Goal: Task Accomplishment & Management: Manage account settings

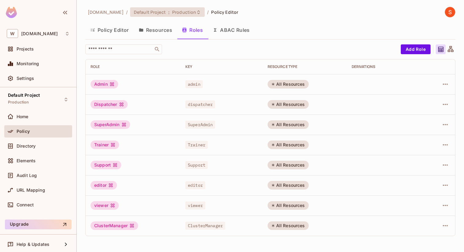
click at [180, 13] on span "Production" at bounding box center [184, 12] width 24 height 6
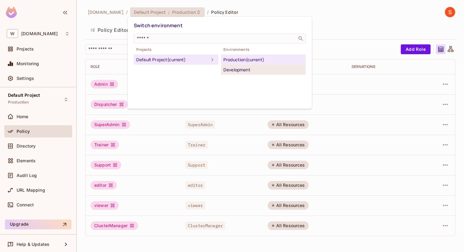
click at [242, 73] on div "Development" at bounding box center [263, 69] width 80 height 7
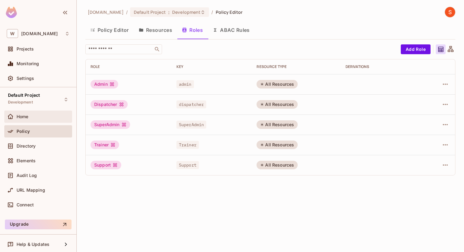
click at [32, 117] on div "Home" at bounding box center [43, 116] width 53 height 5
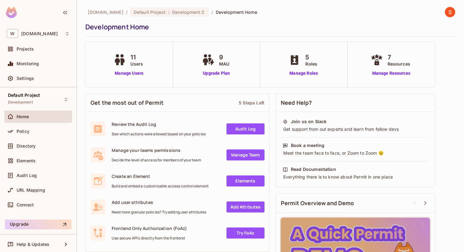
click at [134, 77] on div "11 Users Manage Users" at bounding box center [129, 64] width 87 height 45
click at [134, 71] on link "Manage Users" at bounding box center [129, 73] width 34 height 6
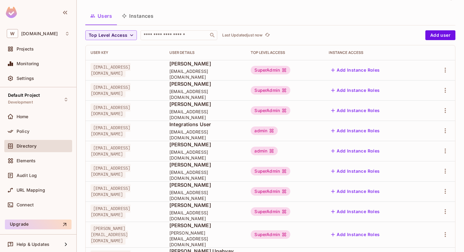
scroll to position [5, 0]
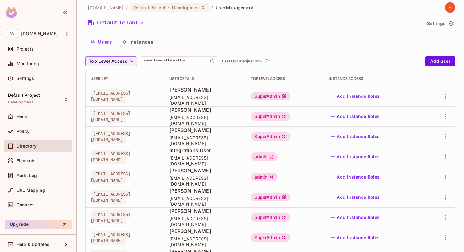
click at [290, 118] on div "SuperAdmin" at bounding box center [270, 116] width 40 height 9
click at [451, 119] on body "W withpronto.com Projects Monitoring Settings Default Project Development Home …" at bounding box center [232, 126] width 464 height 252
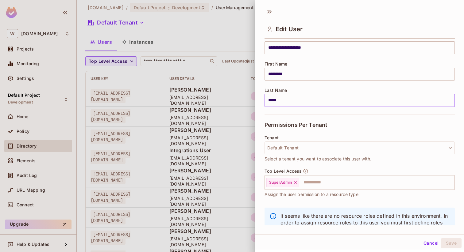
scroll to position [79, 0]
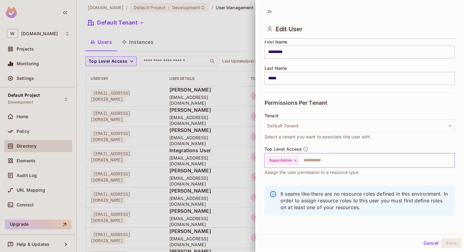
click at [293, 161] on icon at bounding box center [295, 160] width 4 height 4
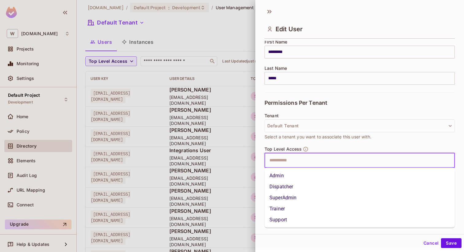
click at [297, 161] on input "text" at bounding box center [353, 161] width 177 height 12
click at [290, 185] on li "Dispatcher" at bounding box center [359, 186] width 190 height 11
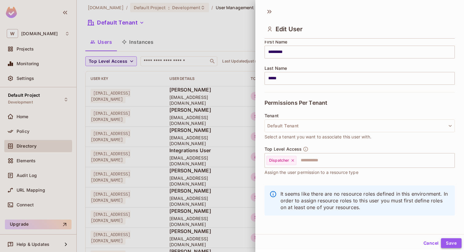
click at [448, 241] on button "Save" at bounding box center [451, 243] width 21 height 10
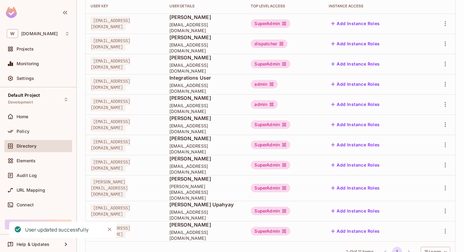
scroll to position [95, 0]
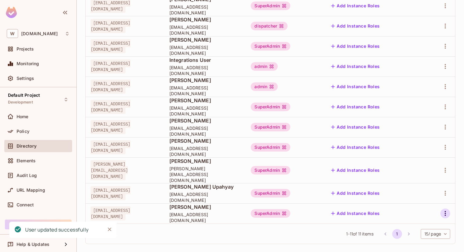
click at [445, 211] on icon "button" at bounding box center [444, 213] width 1 height 5
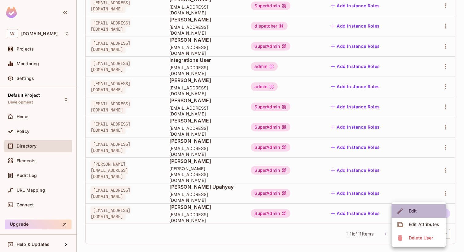
click at [413, 215] on span "Edit" at bounding box center [412, 211] width 12 height 10
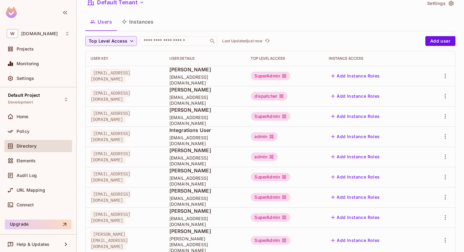
scroll to position [24, 0]
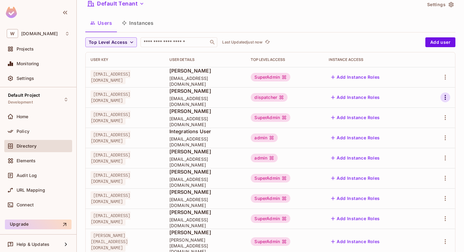
click at [444, 97] on icon "button" at bounding box center [444, 97] width 7 height 7
click at [415, 115] on span "Edit" at bounding box center [412, 112] width 12 height 10
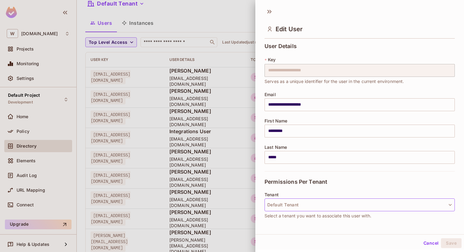
scroll to position [79, 0]
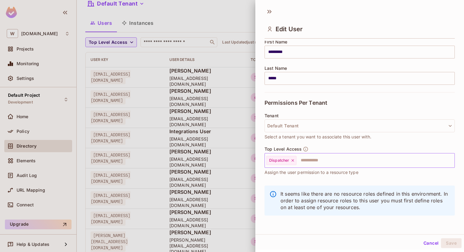
click at [292, 158] on icon at bounding box center [292, 160] width 4 height 4
click at [285, 163] on input "text" at bounding box center [353, 161] width 177 height 12
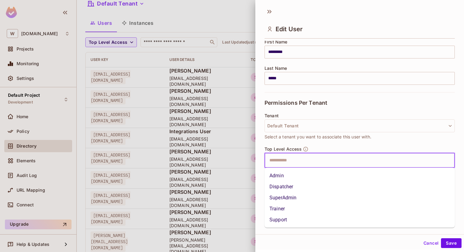
click at [287, 193] on li "SuperAdmin" at bounding box center [359, 198] width 190 height 11
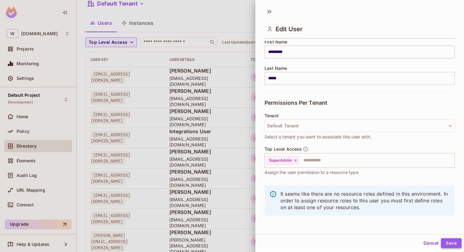
click at [454, 245] on button "Save" at bounding box center [451, 243] width 21 height 10
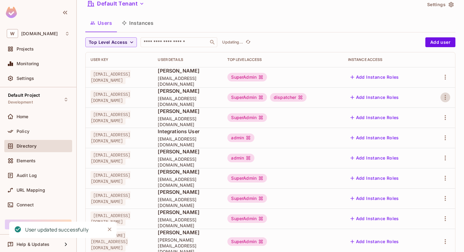
scroll to position [95, 0]
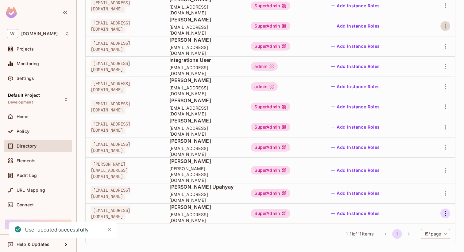
click at [445, 211] on icon "button" at bounding box center [444, 213] width 7 height 7
click at [414, 213] on div "Edit" at bounding box center [412, 211] width 8 height 6
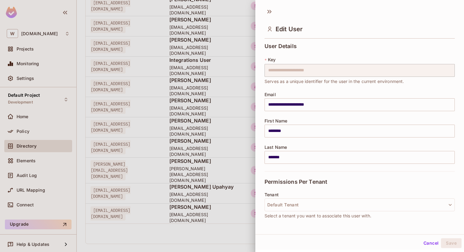
scroll to position [79, 0]
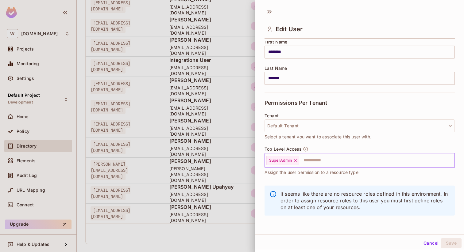
click at [293, 161] on icon at bounding box center [295, 160] width 4 height 4
click at [282, 161] on input "text" at bounding box center [353, 161] width 177 height 12
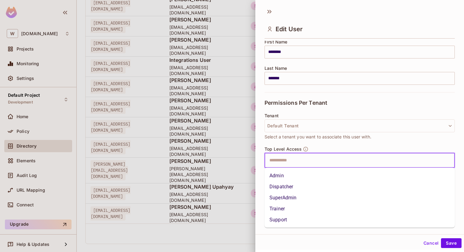
click at [282, 186] on li "Dispatcher" at bounding box center [359, 186] width 190 height 11
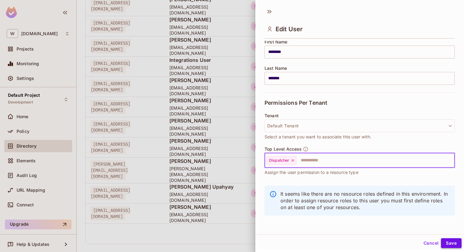
click at [445, 242] on button "Save" at bounding box center [451, 243] width 21 height 10
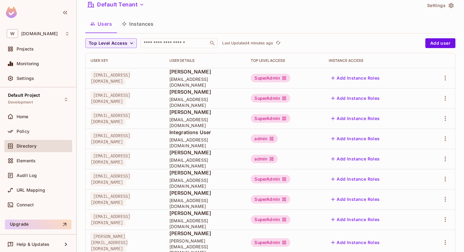
scroll to position [0, 0]
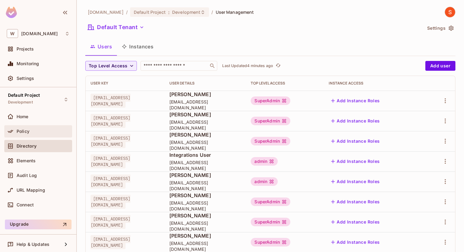
click at [36, 132] on div "Policy" at bounding box center [43, 131] width 53 height 5
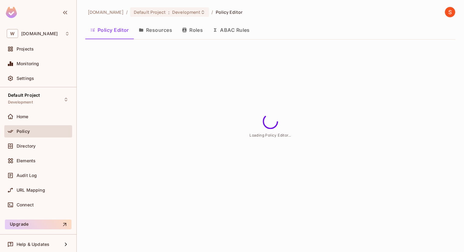
click at [195, 28] on button "Roles" at bounding box center [192, 29] width 31 height 15
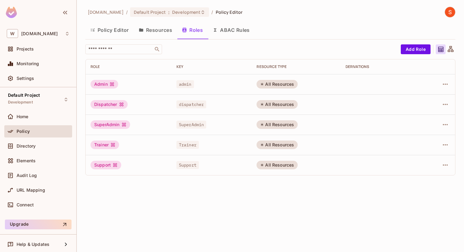
click at [113, 125] on div "SuperAdmin" at bounding box center [110, 124] width 40 height 9
click at [32, 120] on div "Home" at bounding box center [38, 116] width 63 height 7
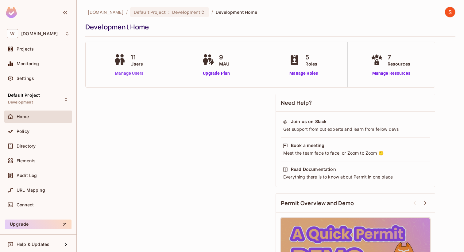
click at [121, 72] on link "Manage Users" at bounding box center [129, 73] width 34 height 6
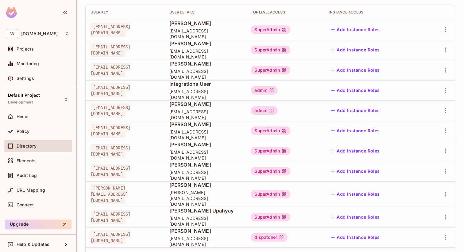
scroll to position [95, 0]
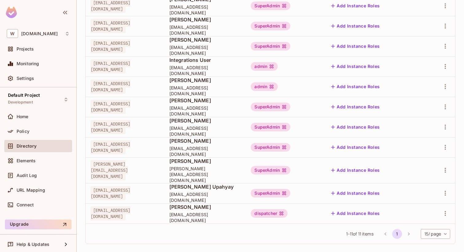
click at [287, 209] on div "dispatcher" at bounding box center [268, 213] width 37 height 9
click at [446, 210] on icon "button" at bounding box center [444, 213] width 7 height 7
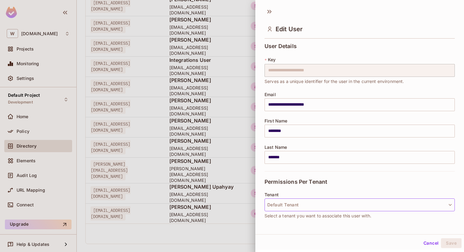
scroll to position [79, 0]
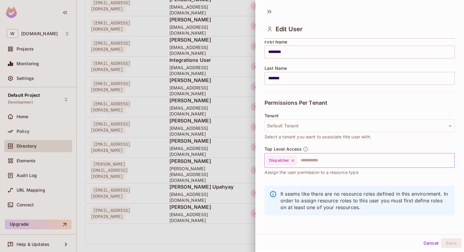
click at [293, 161] on icon at bounding box center [292, 160] width 4 height 4
click at [282, 161] on input "text" at bounding box center [353, 161] width 177 height 12
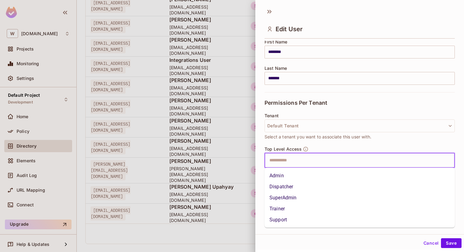
click at [280, 194] on li "SuperAdmin" at bounding box center [359, 198] width 190 height 11
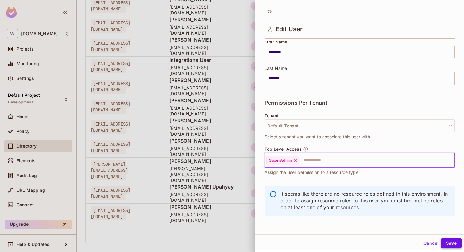
click at [450, 245] on button "Save" at bounding box center [451, 243] width 21 height 10
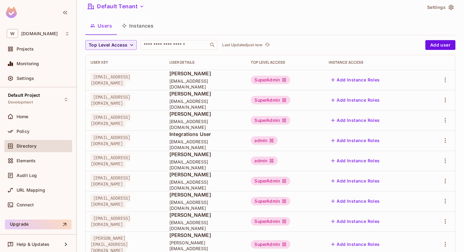
scroll to position [20, 0]
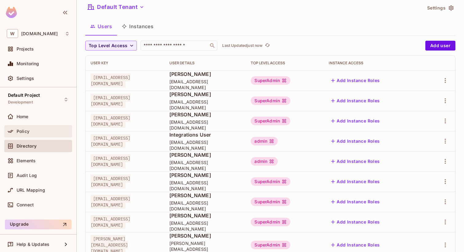
click at [27, 129] on span "Policy" at bounding box center [23, 131] width 13 height 5
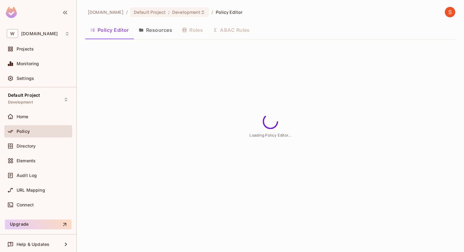
click at [202, 33] on div "Policy Editor Resources Roles ABAC Rules" at bounding box center [270, 29] width 370 height 15
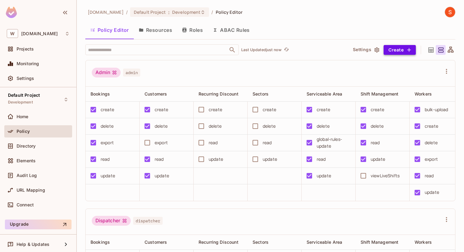
click at [392, 52] on button "Create" at bounding box center [399, 50] width 32 height 10
click at [187, 30] on icon "button" at bounding box center [184, 30] width 5 height 5
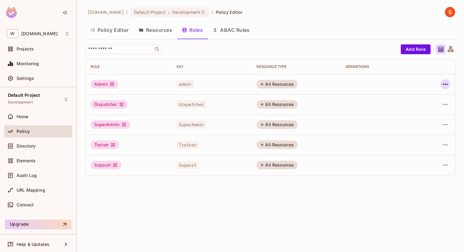
click at [445, 87] on icon "button" at bounding box center [444, 84] width 7 height 7
click at [428, 98] on li "Edit Role" at bounding box center [418, 98] width 54 height 13
click at [153, 35] on button "Resources" at bounding box center [155, 29] width 43 height 15
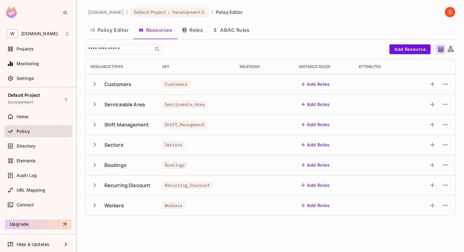
click at [95, 165] on icon "button" at bounding box center [94, 165] width 2 height 4
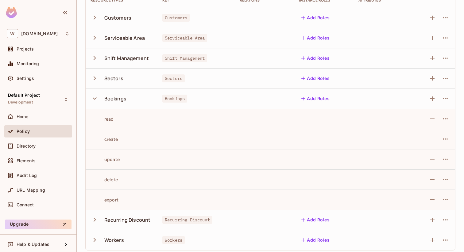
scroll to position [70, 0]
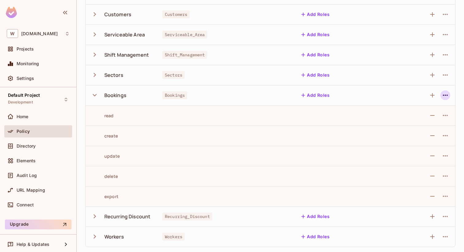
click at [445, 97] on icon "button" at bounding box center [444, 95] width 7 height 7
click at [423, 116] on div "Edit Resource" at bounding box center [418, 119] width 29 height 6
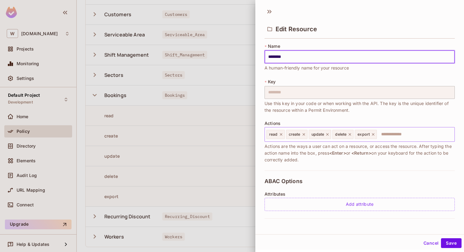
click at [396, 135] on input "text" at bounding box center [414, 134] width 74 height 12
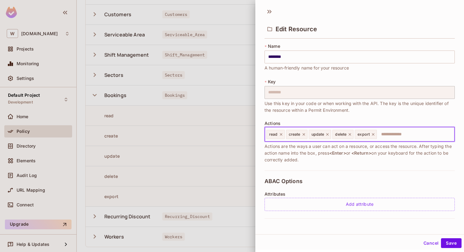
scroll to position [8, 0]
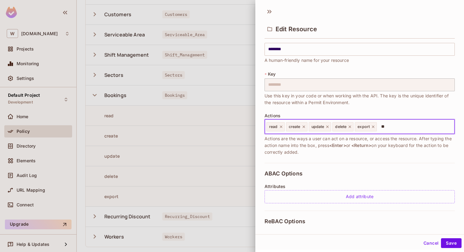
type input "*"
type input "**********"
click at [409, 127] on icon at bounding box center [408, 127] width 4 height 4
type input "**********"
click at [408, 126] on icon at bounding box center [407, 127] width 4 height 4
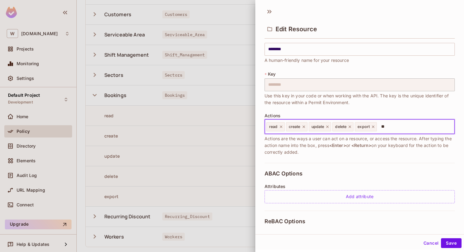
type input "*"
type input "**********"
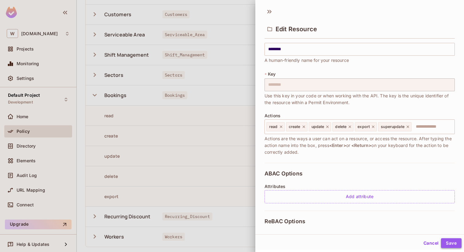
click at [448, 242] on button "Save" at bounding box center [451, 243] width 21 height 10
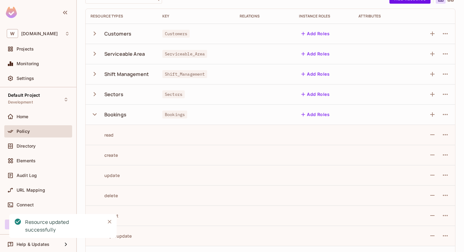
scroll to position [0, 0]
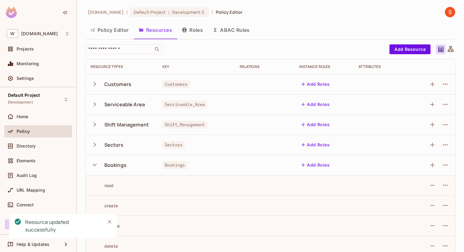
click at [27, 130] on span "Policy" at bounding box center [23, 131] width 13 height 5
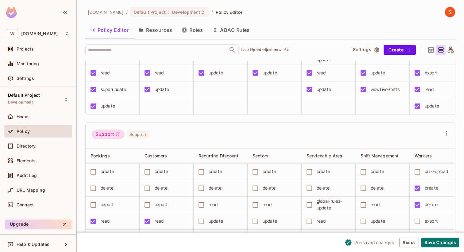
scroll to position [558, 0]
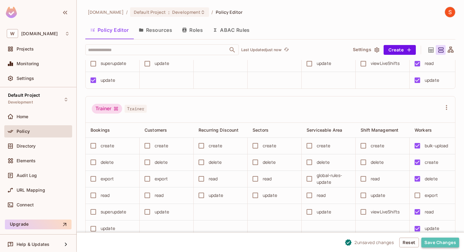
click at [434, 243] on button "Save Changes" at bounding box center [440, 243] width 38 height 10
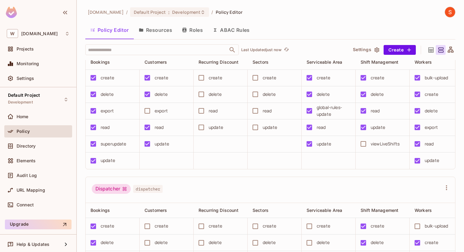
scroll to position [0, 0]
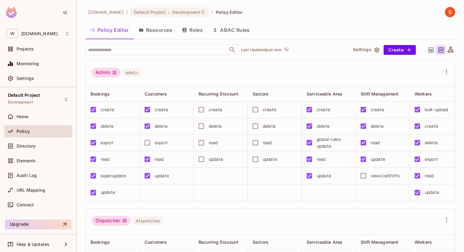
click at [39, 135] on div "Policy" at bounding box center [38, 131] width 63 height 7
click at [144, 28] on button "Resources" at bounding box center [155, 29] width 43 height 15
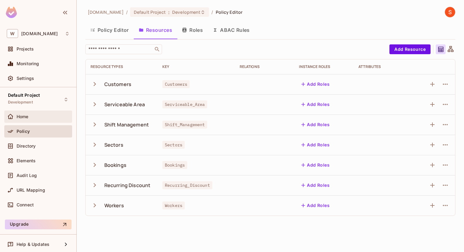
click at [29, 118] on div "Home" at bounding box center [43, 116] width 53 height 5
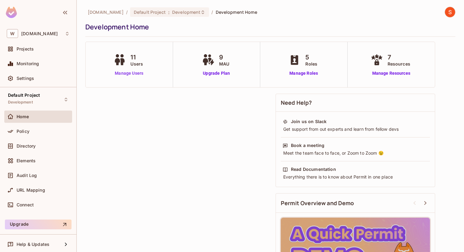
click at [142, 71] on link "Manage Users" at bounding box center [129, 73] width 34 height 6
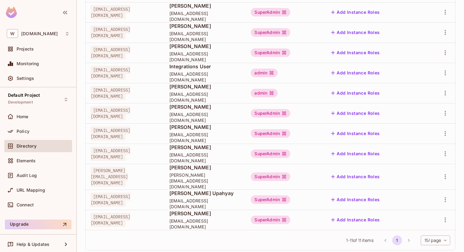
scroll to position [95, 0]
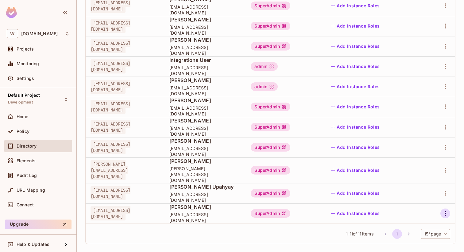
click at [444, 211] on icon "button" at bounding box center [444, 213] width 1 height 5
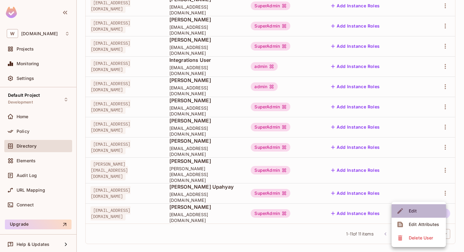
click at [412, 208] on div "Edit" at bounding box center [412, 211] width 8 height 6
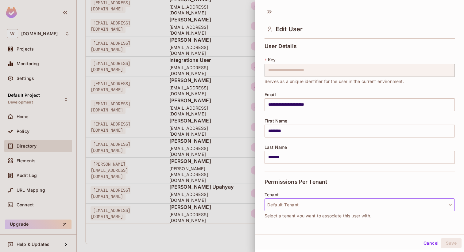
scroll to position [79, 0]
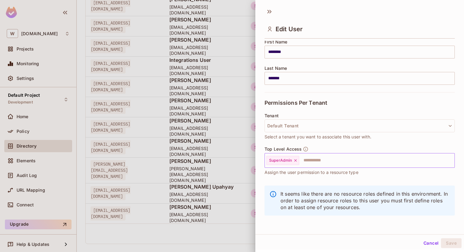
click at [295, 162] on icon at bounding box center [295, 160] width 4 height 4
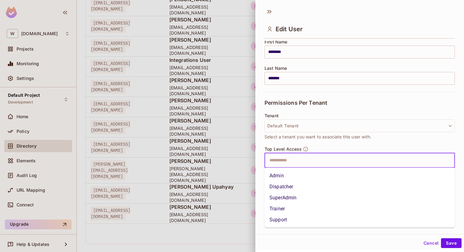
click at [288, 158] on input "text" at bounding box center [353, 161] width 177 height 12
click at [283, 187] on li "Dispatcher" at bounding box center [359, 186] width 190 height 11
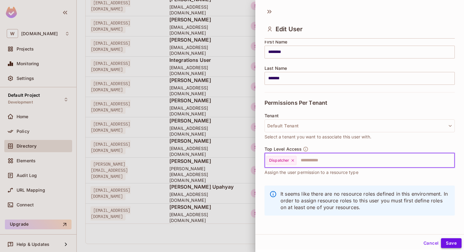
click at [451, 243] on button "Save" at bounding box center [451, 243] width 21 height 10
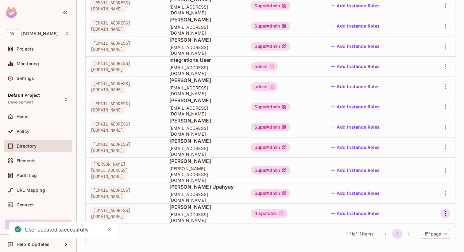
click at [442, 210] on icon "button" at bounding box center [444, 213] width 7 height 7
click at [423, 215] on li "Edit" at bounding box center [418, 210] width 54 height 13
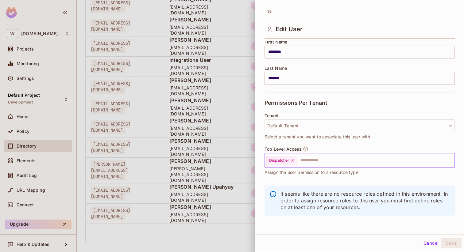
click at [292, 161] on icon at bounding box center [292, 160] width 4 height 4
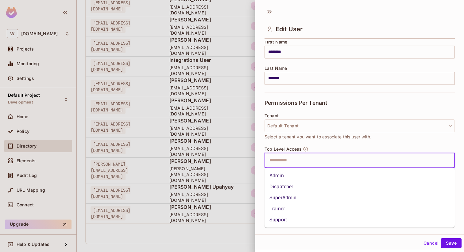
click at [290, 162] on input "text" at bounding box center [353, 161] width 177 height 12
click at [281, 200] on li "SuperAdmin" at bounding box center [359, 198] width 190 height 11
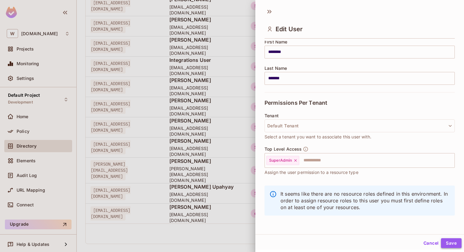
click at [448, 242] on button "Save" at bounding box center [451, 243] width 21 height 10
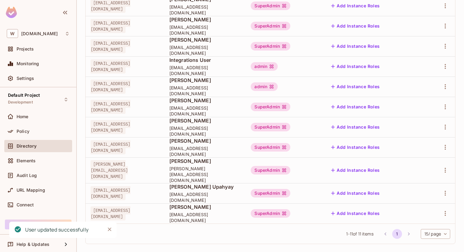
scroll to position [0, 0]
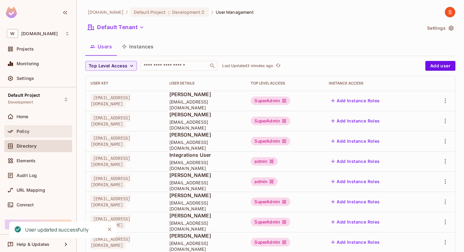
click at [34, 132] on div "Policy" at bounding box center [43, 131] width 53 height 5
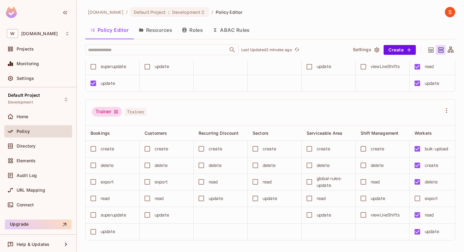
scroll to position [558, 0]
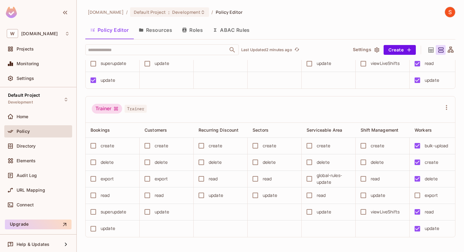
click at [169, 32] on button "Resources" at bounding box center [155, 29] width 43 height 15
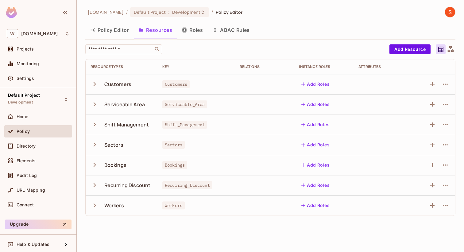
click at [93, 163] on icon "button" at bounding box center [94, 165] width 8 height 8
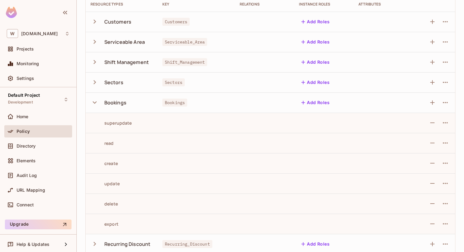
scroll to position [90, 0]
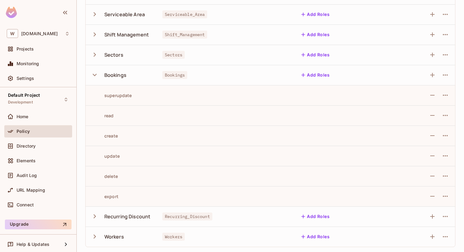
click at [179, 74] on span "Bookings" at bounding box center [174, 75] width 25 height 8
copy span "Bookings"
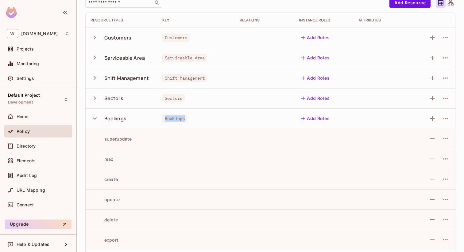
scroll to position [0, 0]
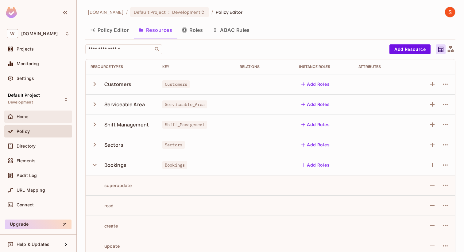
click at [32, 116] on div "Home" at bounding box center [43, 116] width 53 height 5
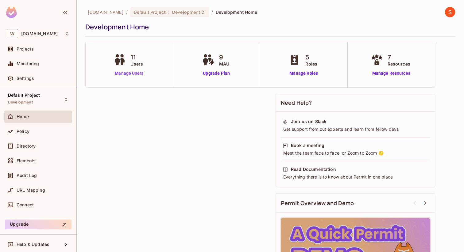
click at [123, 74] on link "Manage Users" at bounding box center [129, 73] width 34 height 6
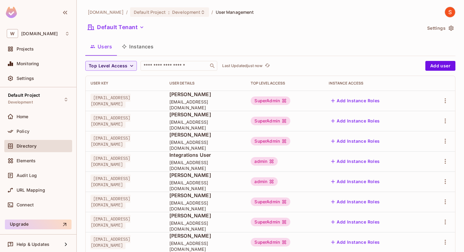
scroll to position [95, 0]
